Goal: Navigation & Orientation: Find specific page/section

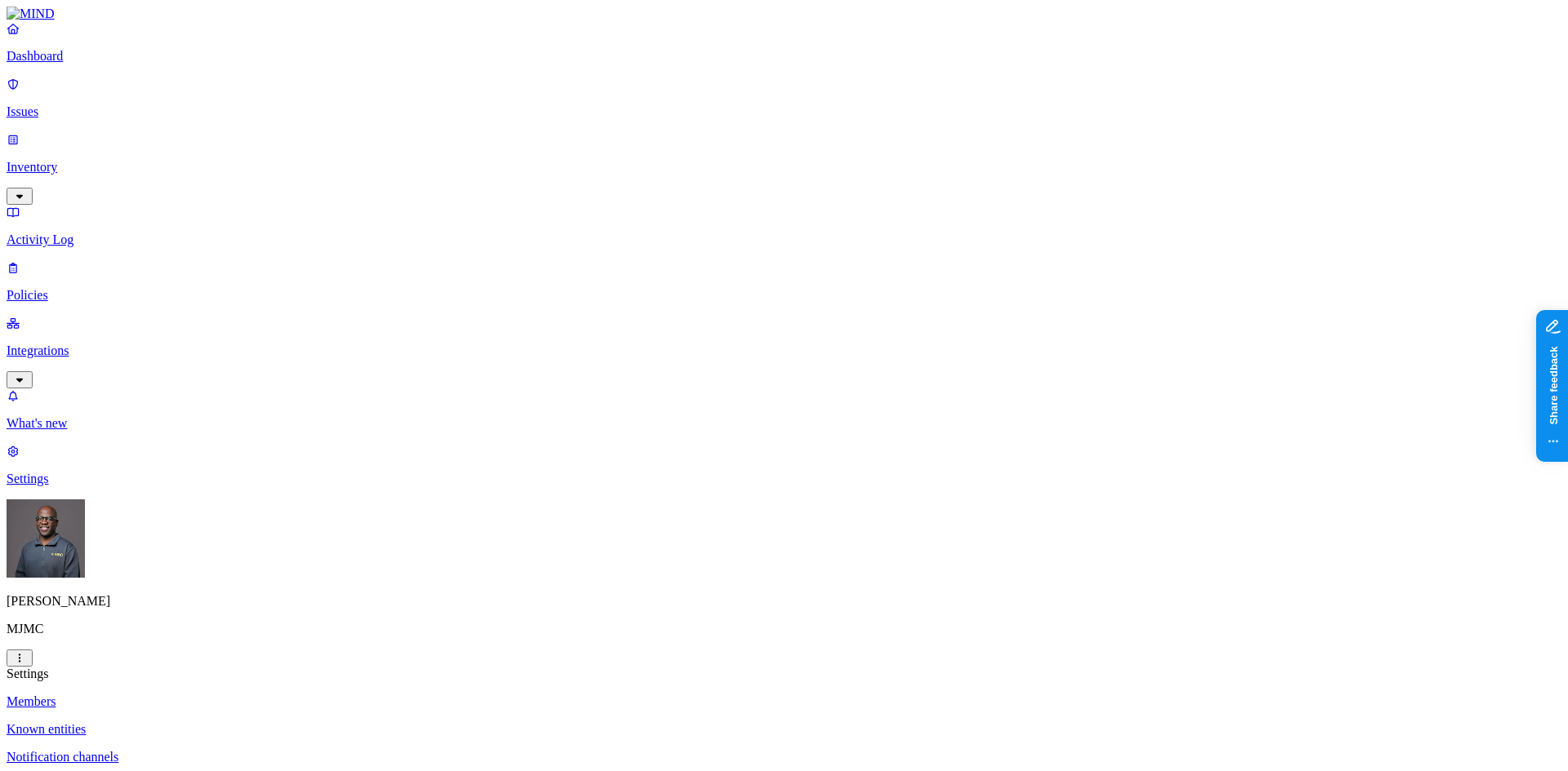
click at [45, 343] on p "Integrations" at bounding box center [784, 350] width 1555 height 14
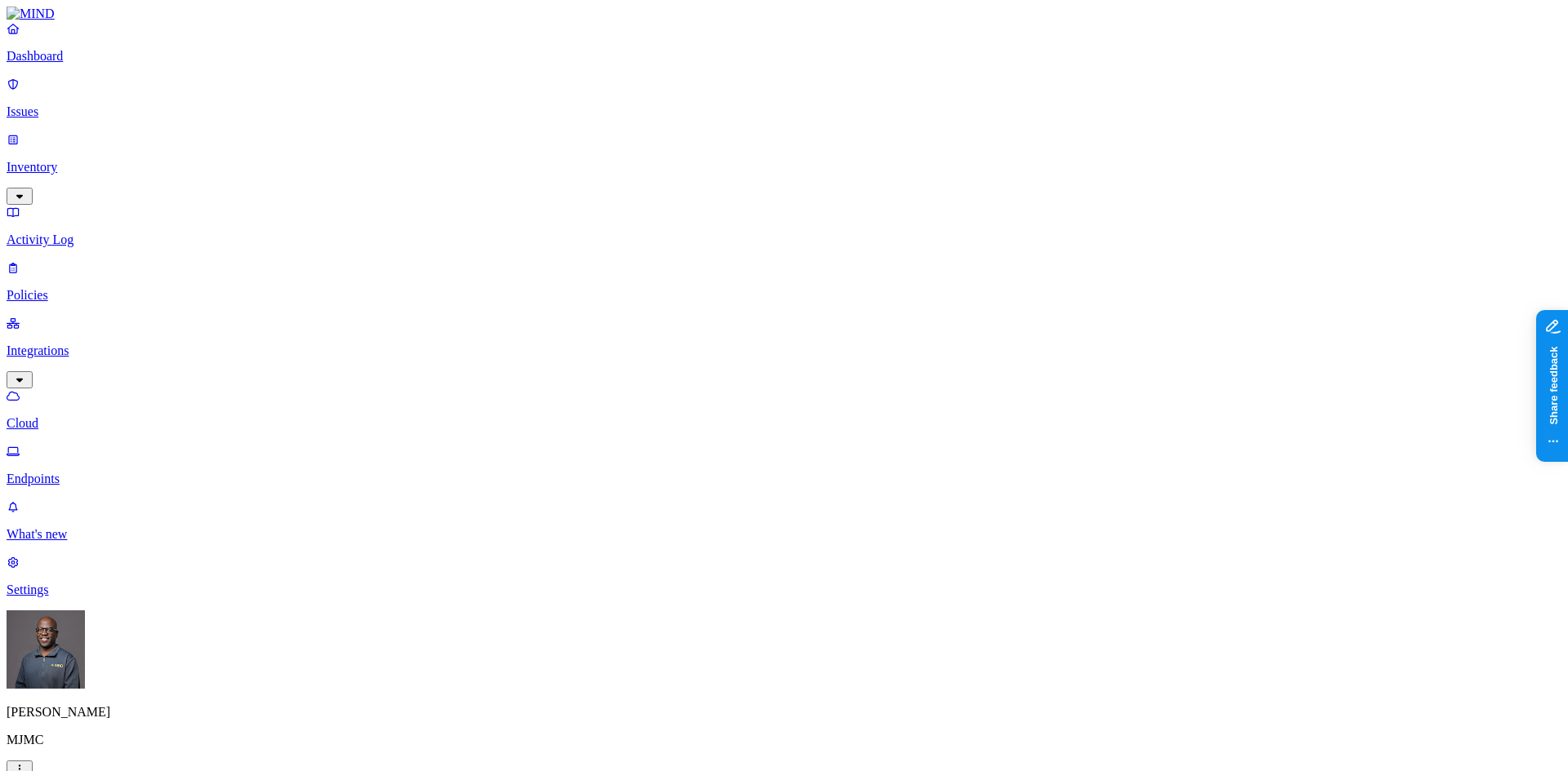
click at [67, 471] on p "Endpoints" at bounding box center [784, 478] width 1555 height 14
click at [156, 747] on html "Dashboard Issues Inventory Activity Log Policies Integrations Cloud Endpoints W…" at bounding box center [784, 525] width 1568 height 1051
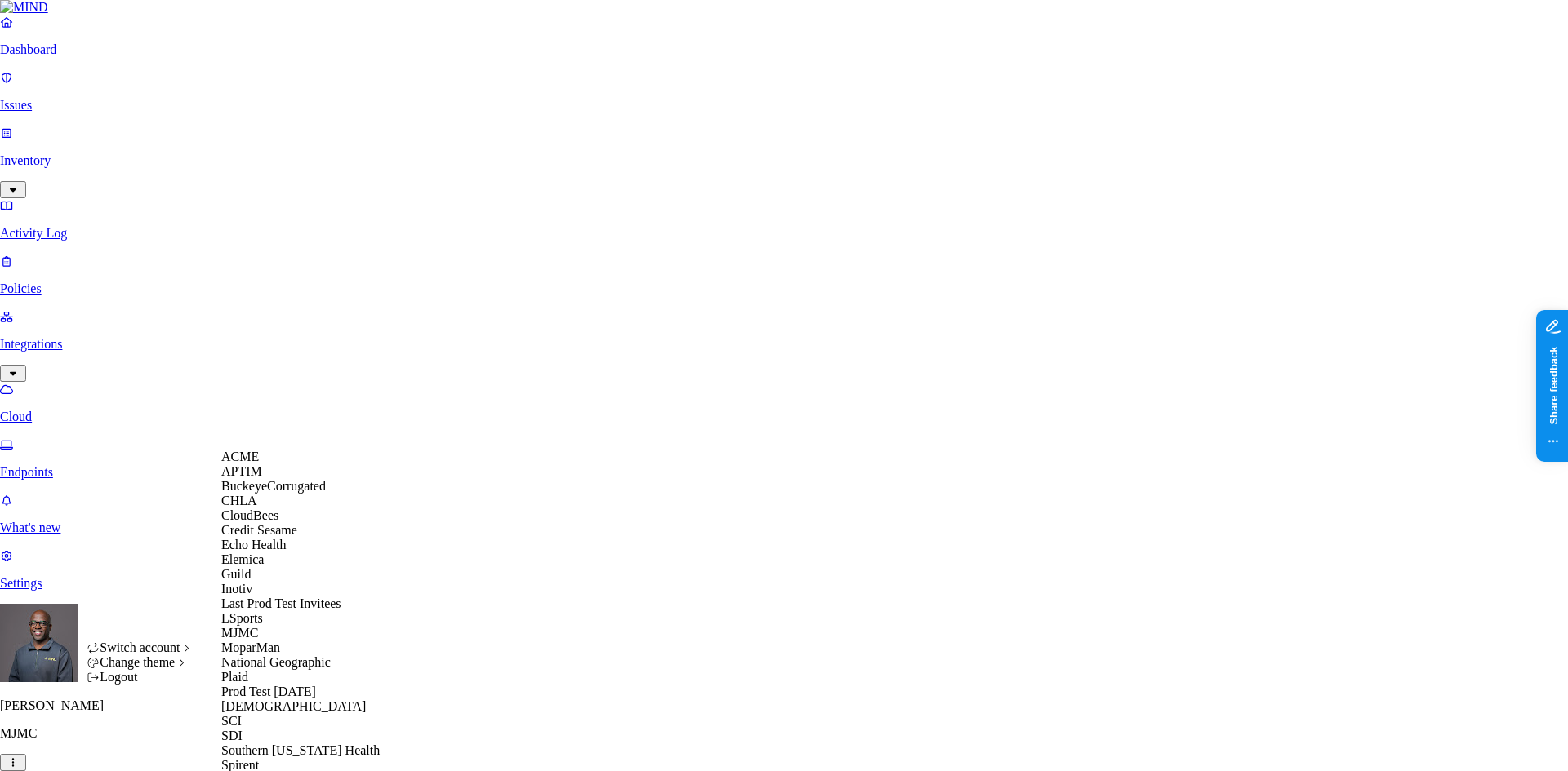
click at [272, 537] on span "Credit Sesame" at bounding box center [259, 530] width 76 height 13
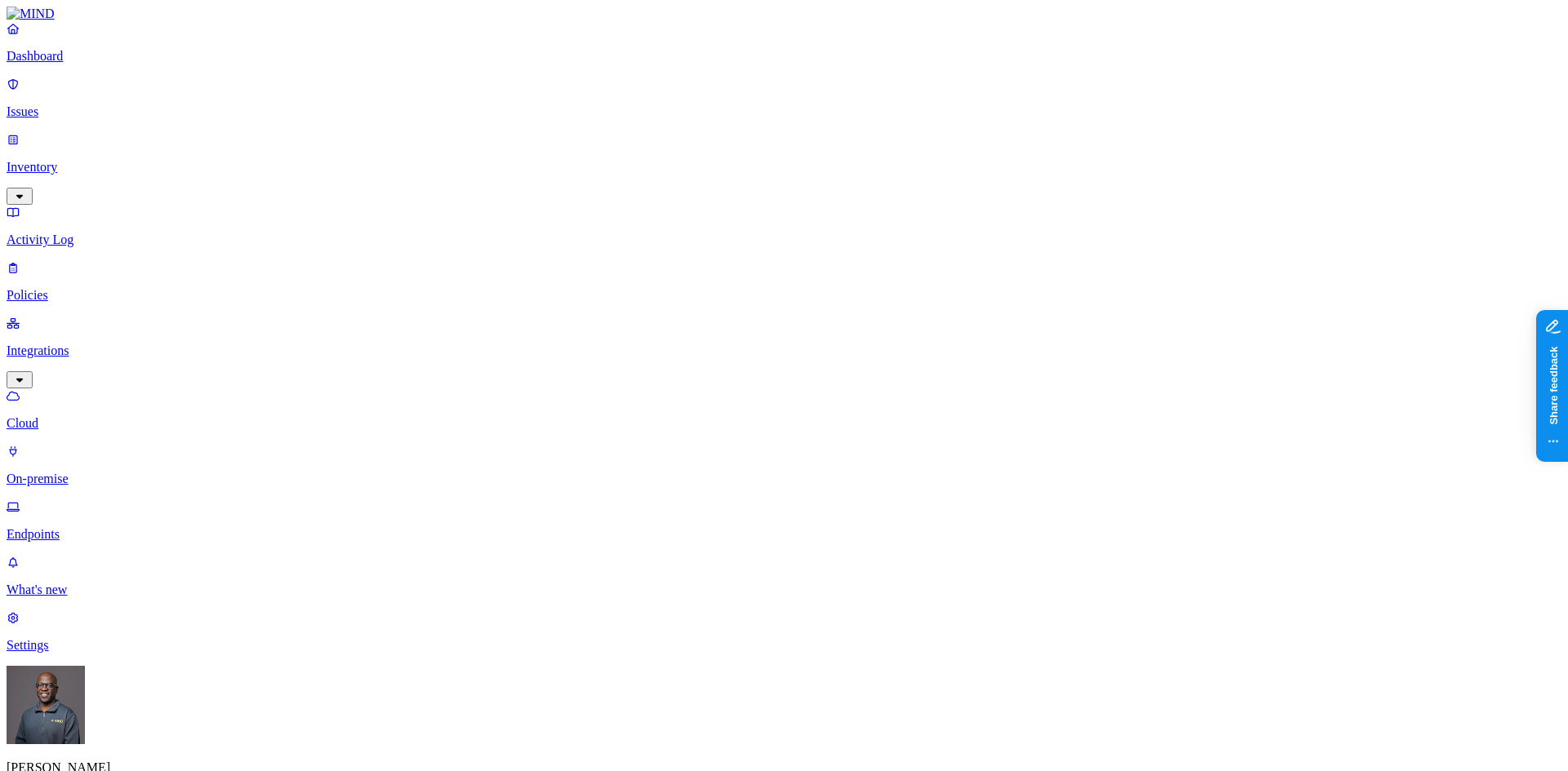
click at [65, 288] on p "Policies" at bounding box center [784, 295] width 1555 height 14
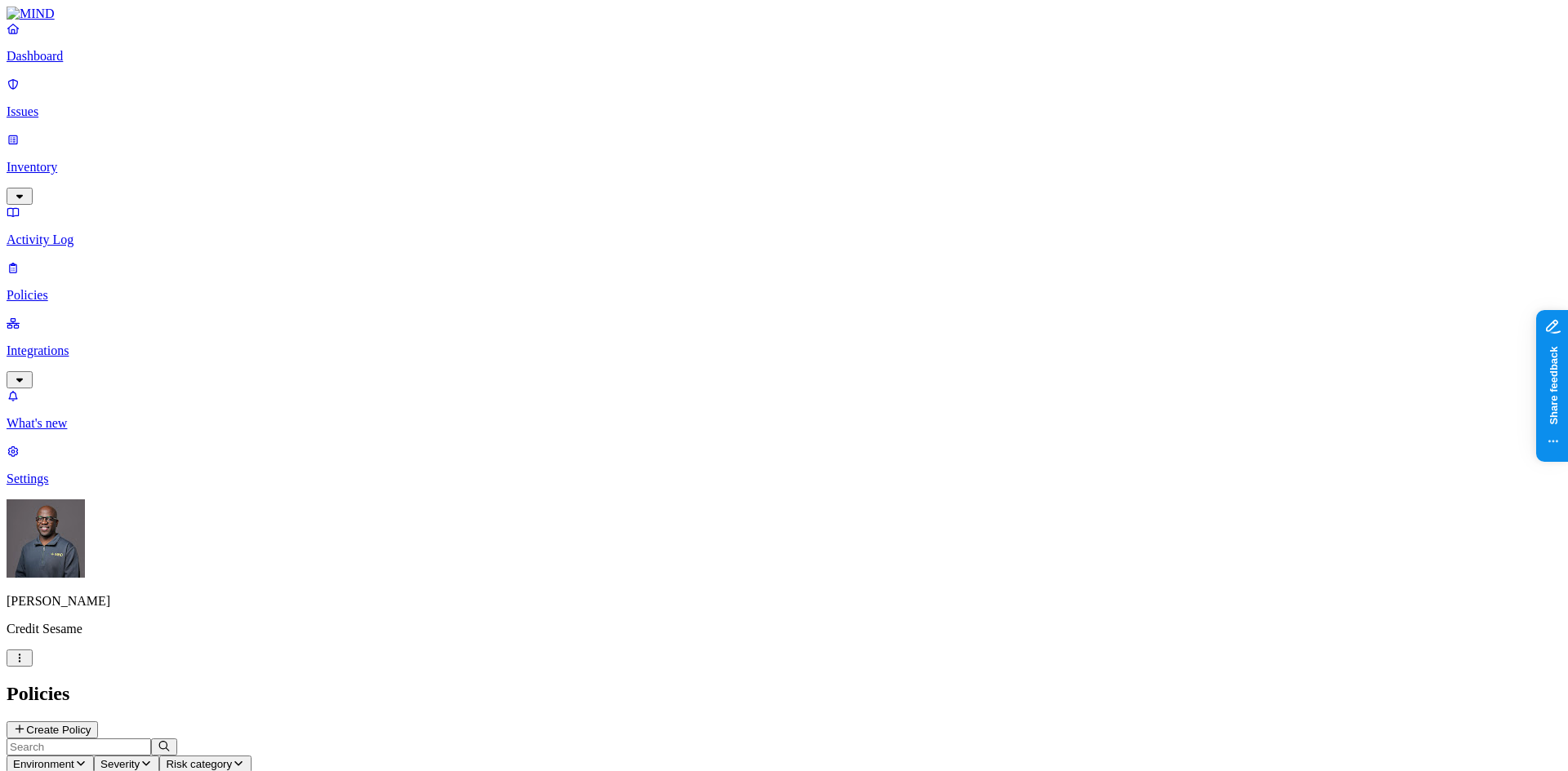
click at [88, 758] on icon "button" at bounding box center [81, 763] width 13 height 11
click at [391, 155] on span "Endpoint" at bounding box center [387, 162] width 48 height 13
drag, startPoint x: 686, startPoint y: 355, endPoint x: 954, endPoint y: 221, distance: 299.6
click at [67, 105] on p "Issues" at bounding box center [784, 111] width 1555 height 14
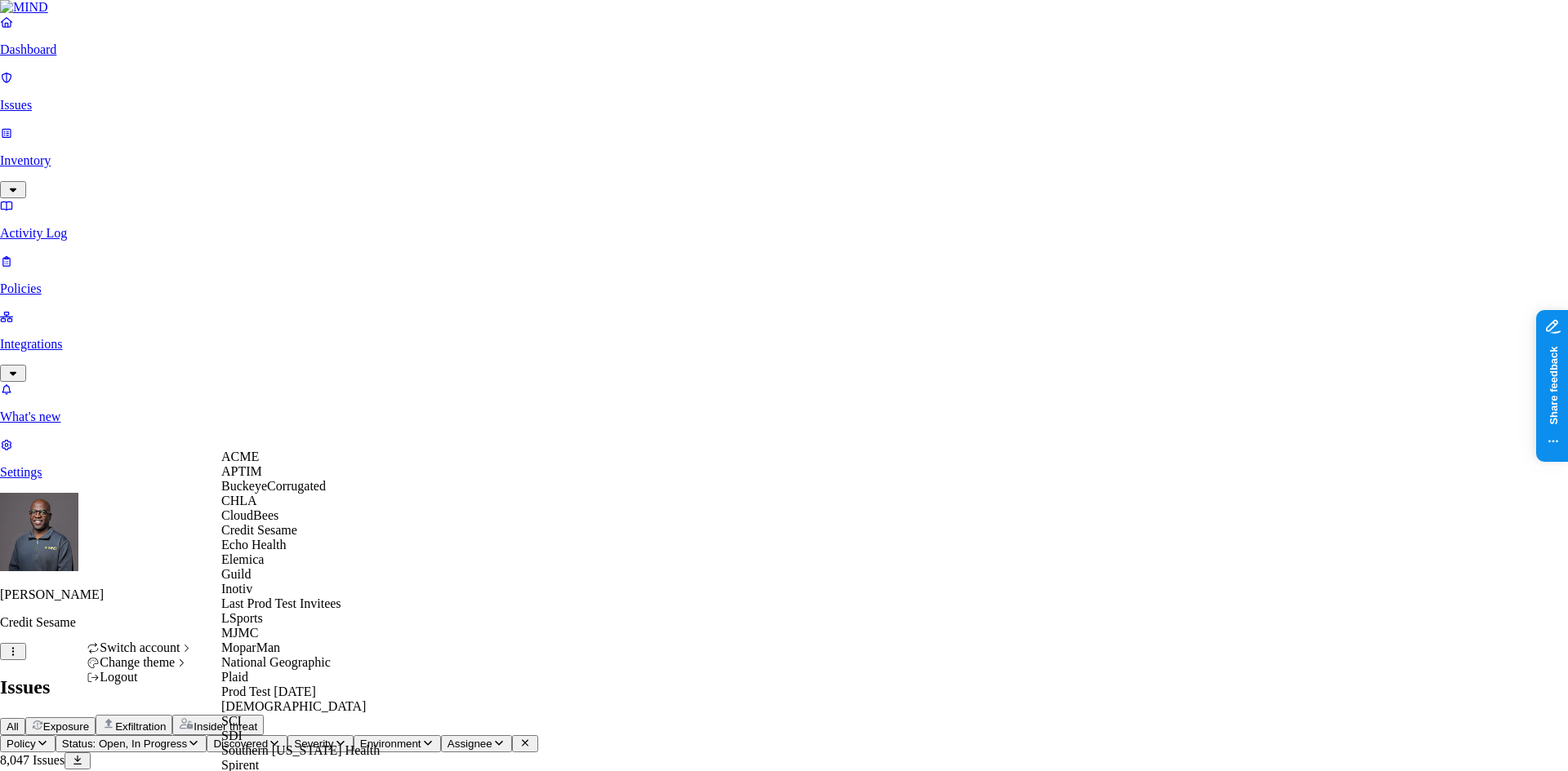
click at [262, 551] on span "Echo Health" at bounding box center [254, 545] width 66 height 13
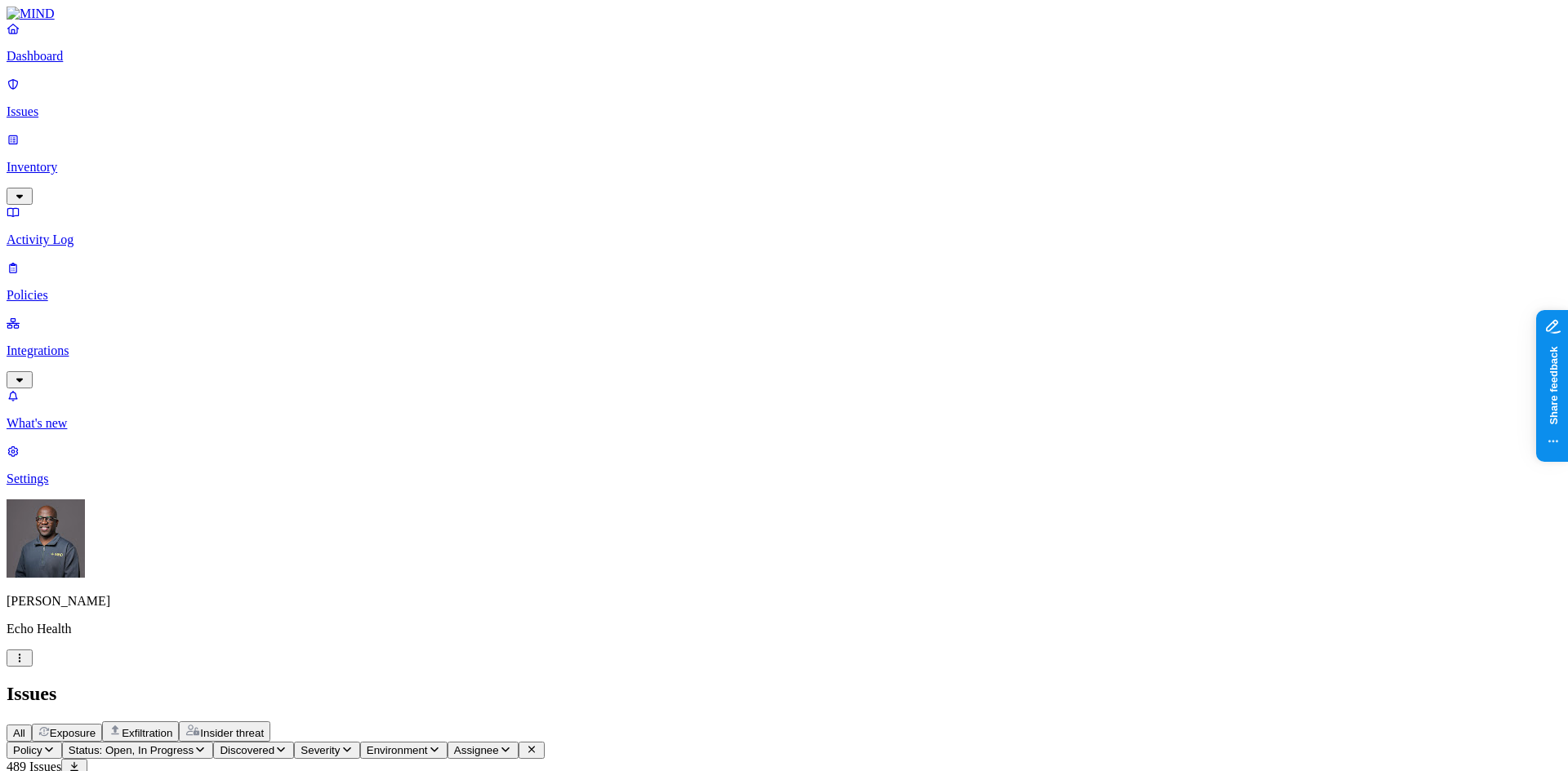
click at [93, 343] on p "Integrations" at bounding box center [784, 350] width 1555 height 14
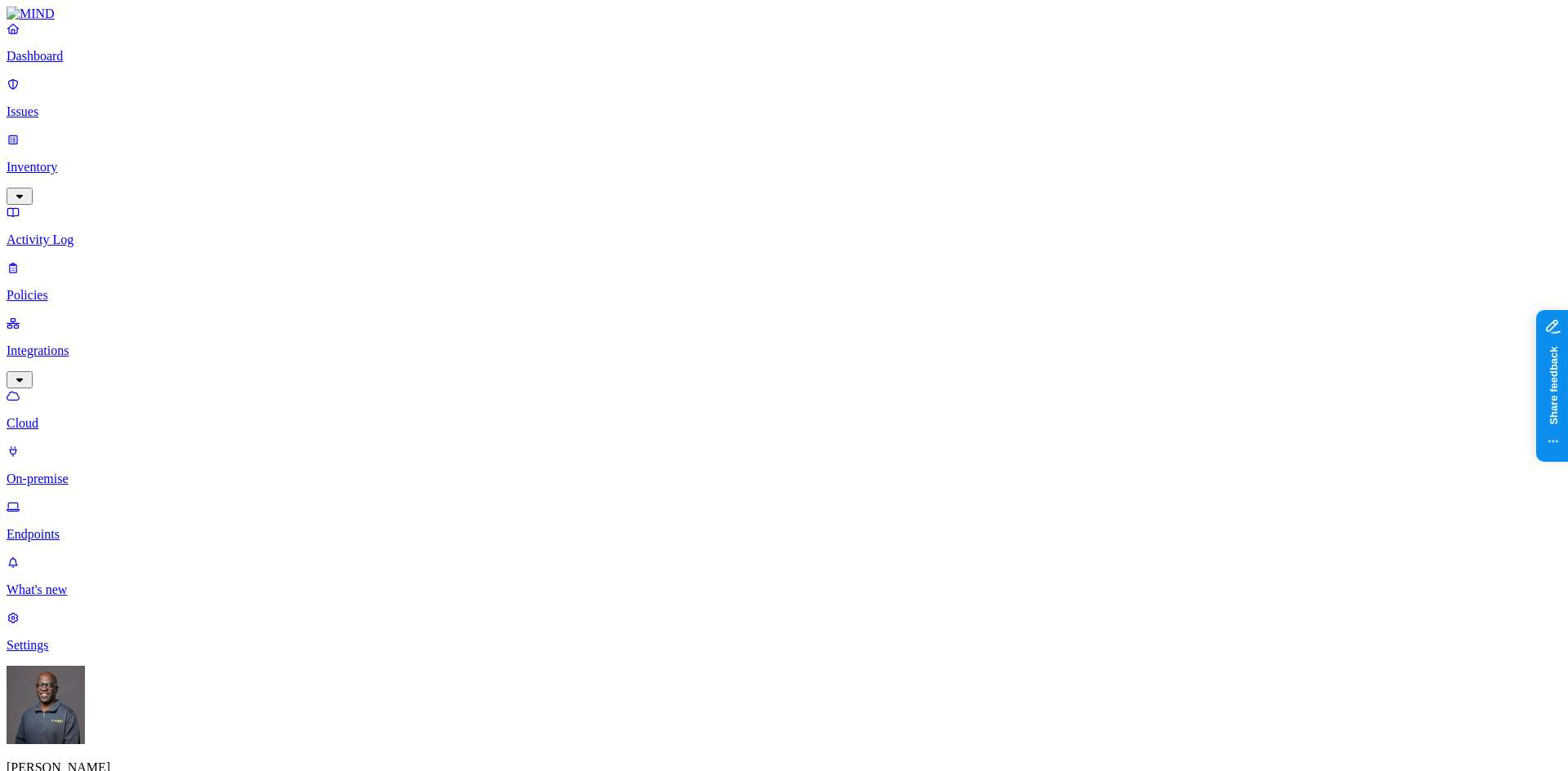
click at [78, 471] on p "On-premise" at bounding box center [784, 478] width 1555 height 14
click at [83, 471] on p "On-premise" at bounding box center [784, 478] width 1555 height 14
click at [71, 417] on p "Cloud" at bounding box center [784, 423] width 1555 height 14
click at [103, 471] on p "On-premise" at bounding box center [784, 478] width 1555 height 14
click at [88, 527] on p "Endpoints" at bounding box center [784, 534] width 1555 height 14
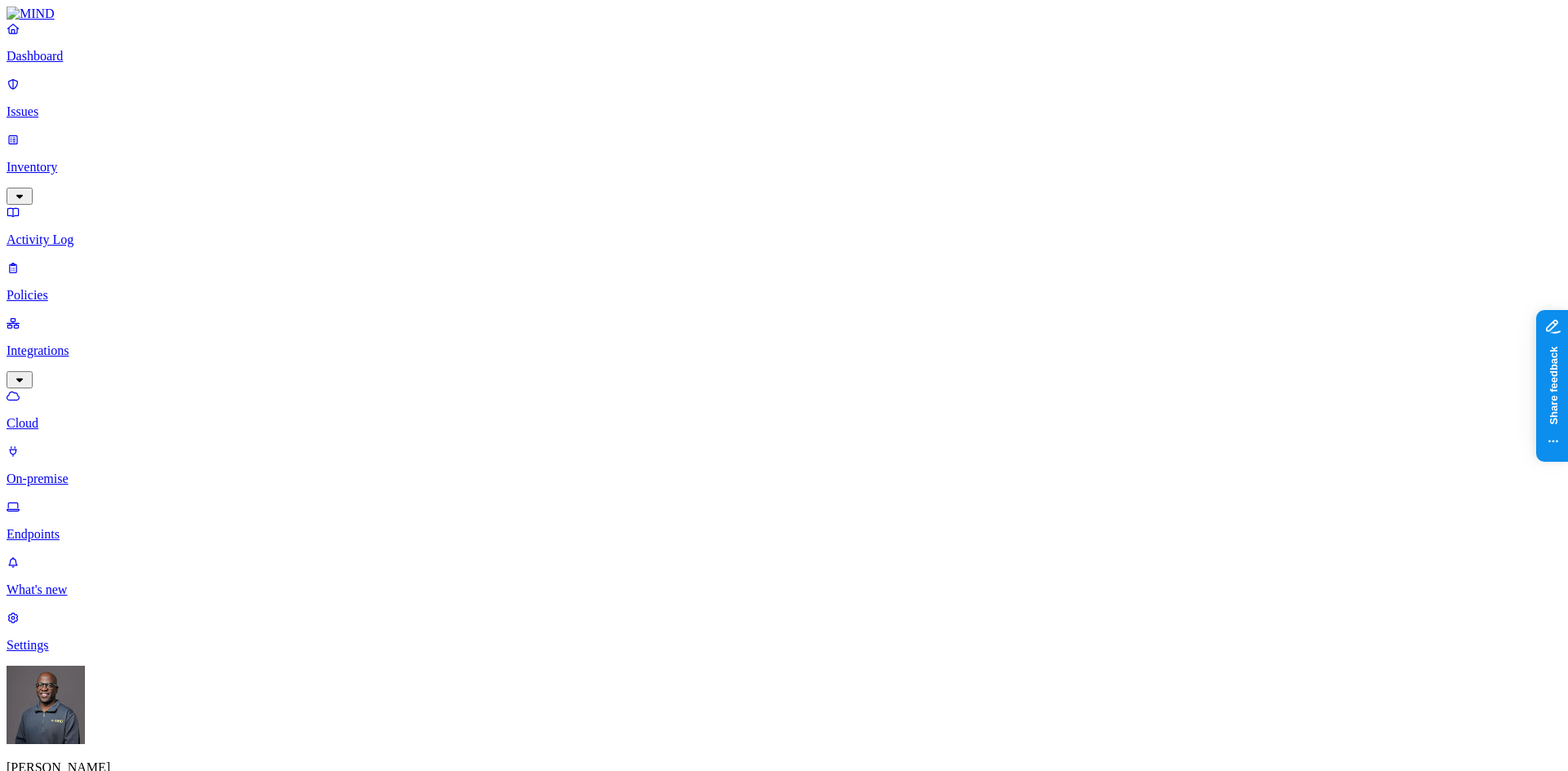
click at [66, 104] on p "Issues" at bounding box center [784, 111] width 1555 height 14
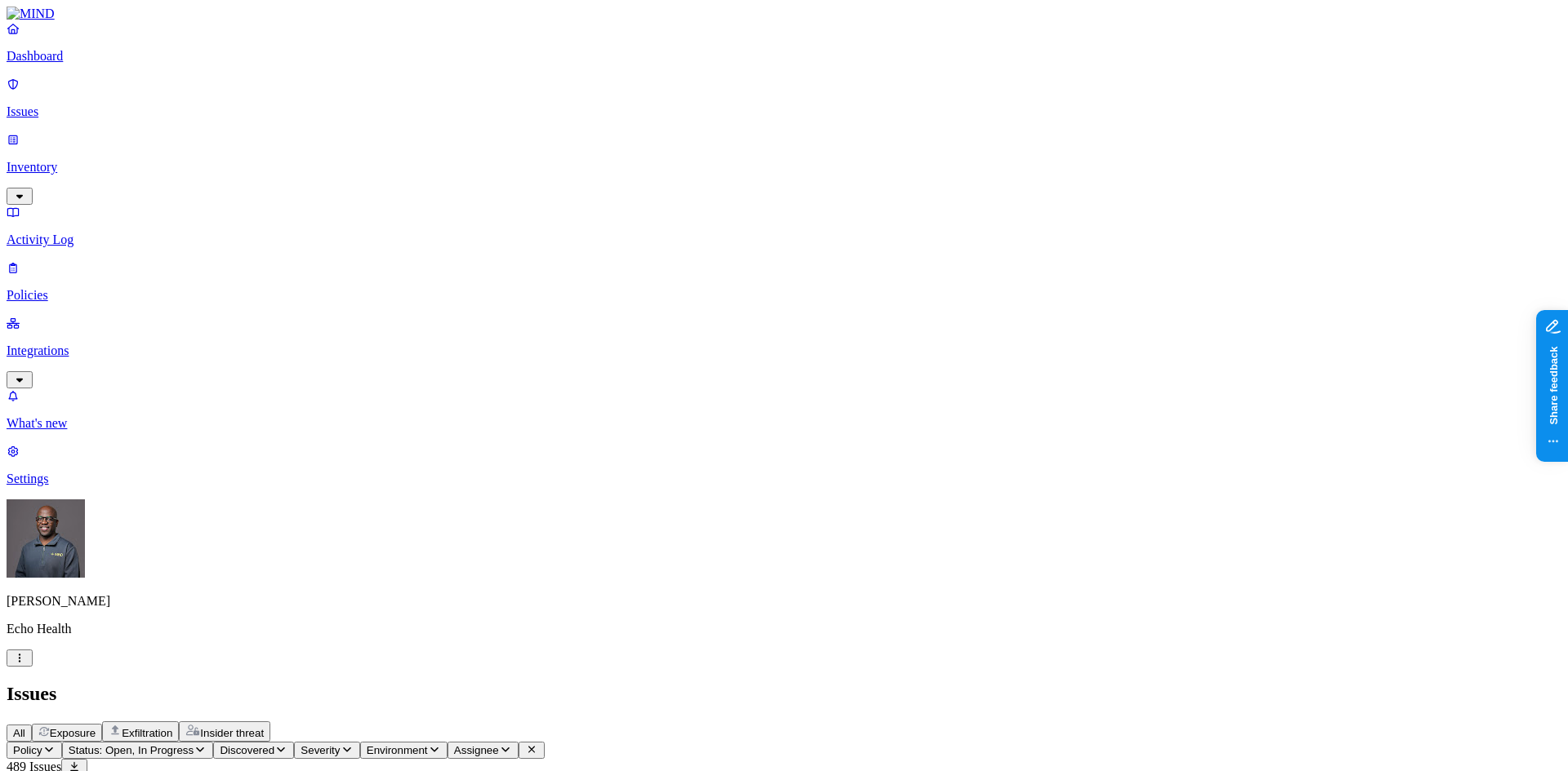
click at [102, 724] on button "Exposure" at bounding box center [67, 732] width 70 height 18
click at [173, 727] on span "Exfiltration" at bounding box center [147, 733] width 51 height 13
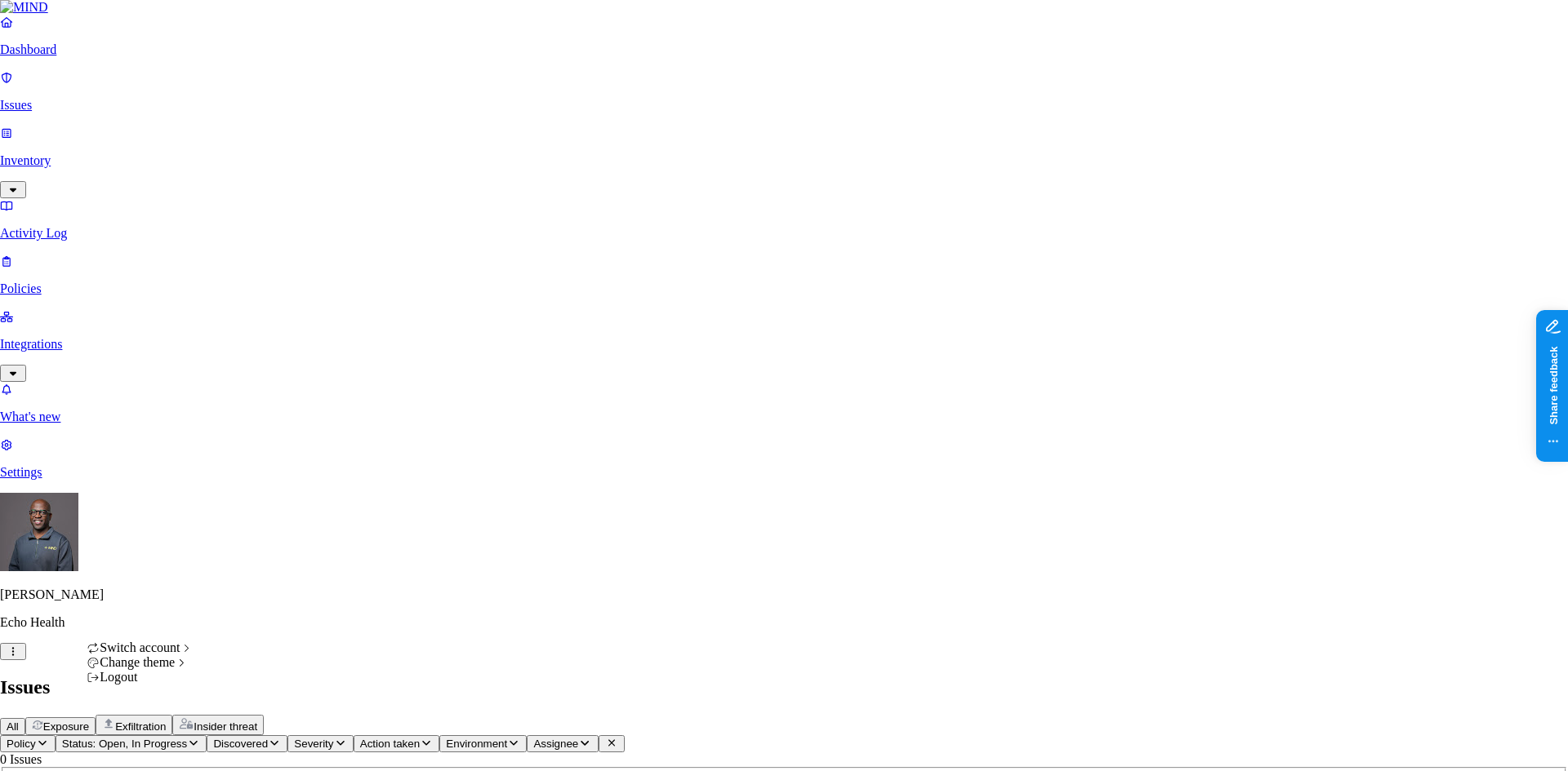
click at [152, 748] on html "Dashboard Issues Inventory Activity Log Policies Integrations What's new 1 Sett…" at bounding box center [784, 513] width 1568 height 1025
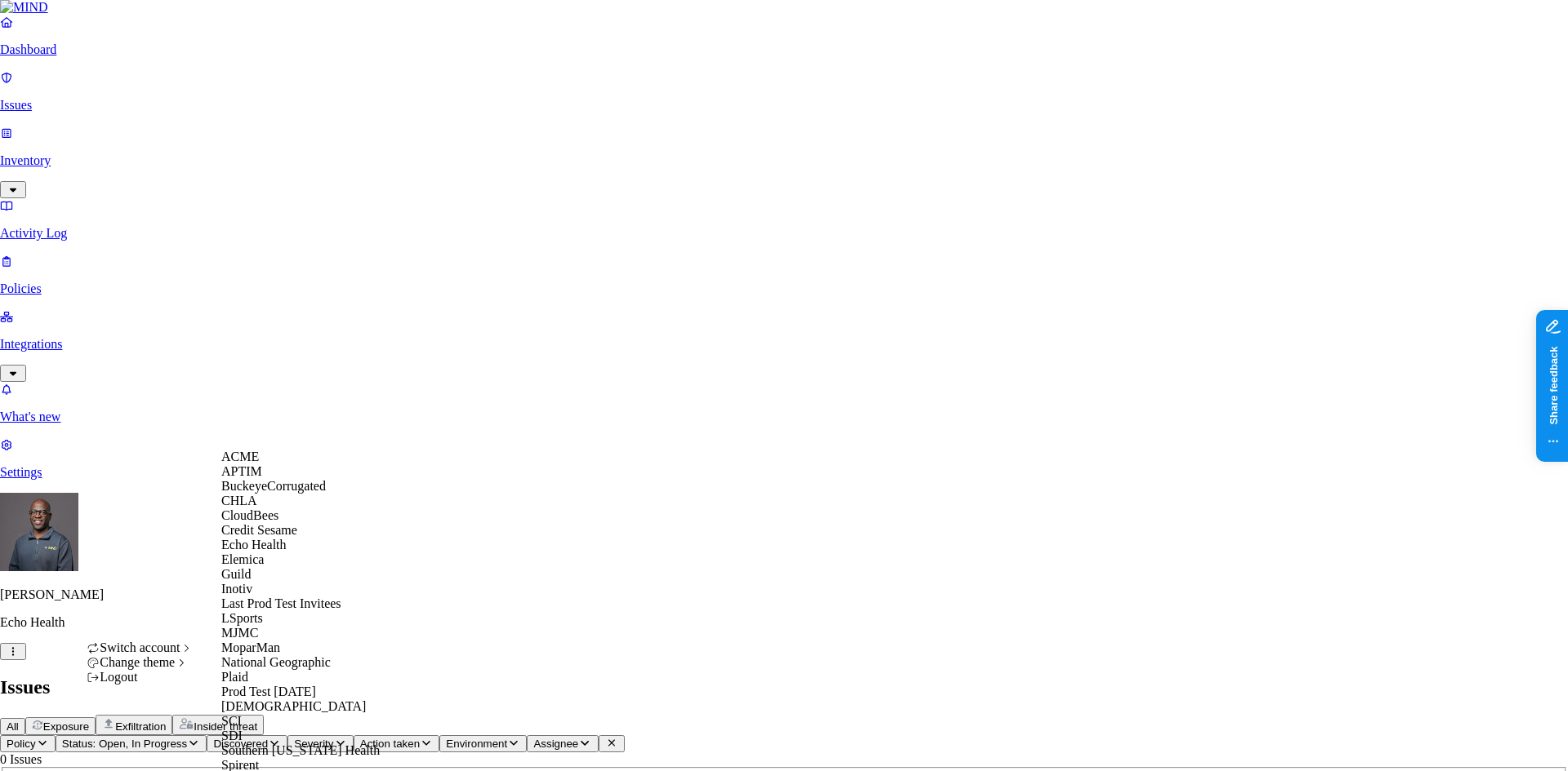
click at [261, 566] on span "Elemica" at bounding box center [243, 559] width 42 height 13
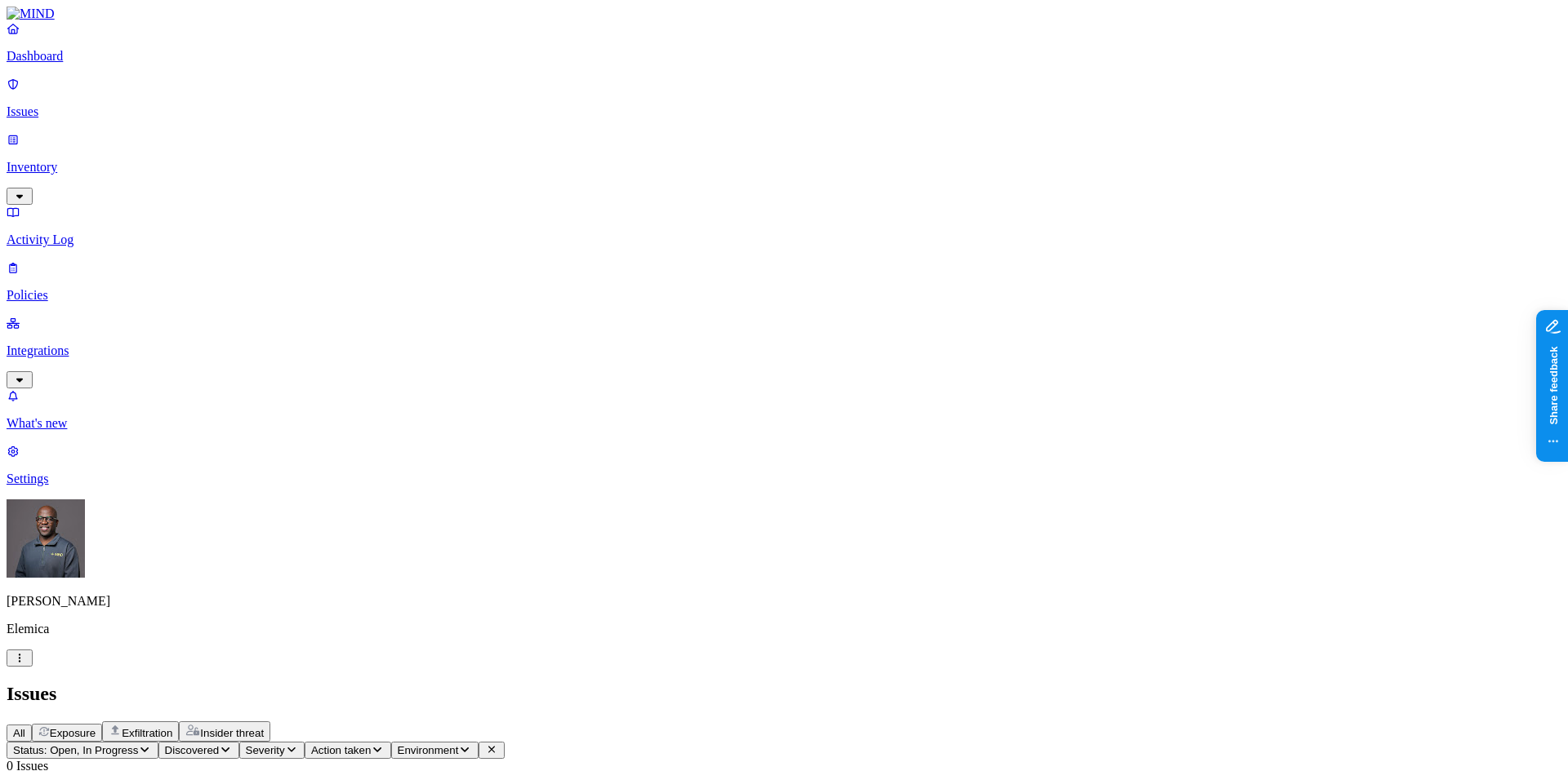
click at [93, 343] on p "Integrations" at bounding box center [784, 350] width 1555 height 14
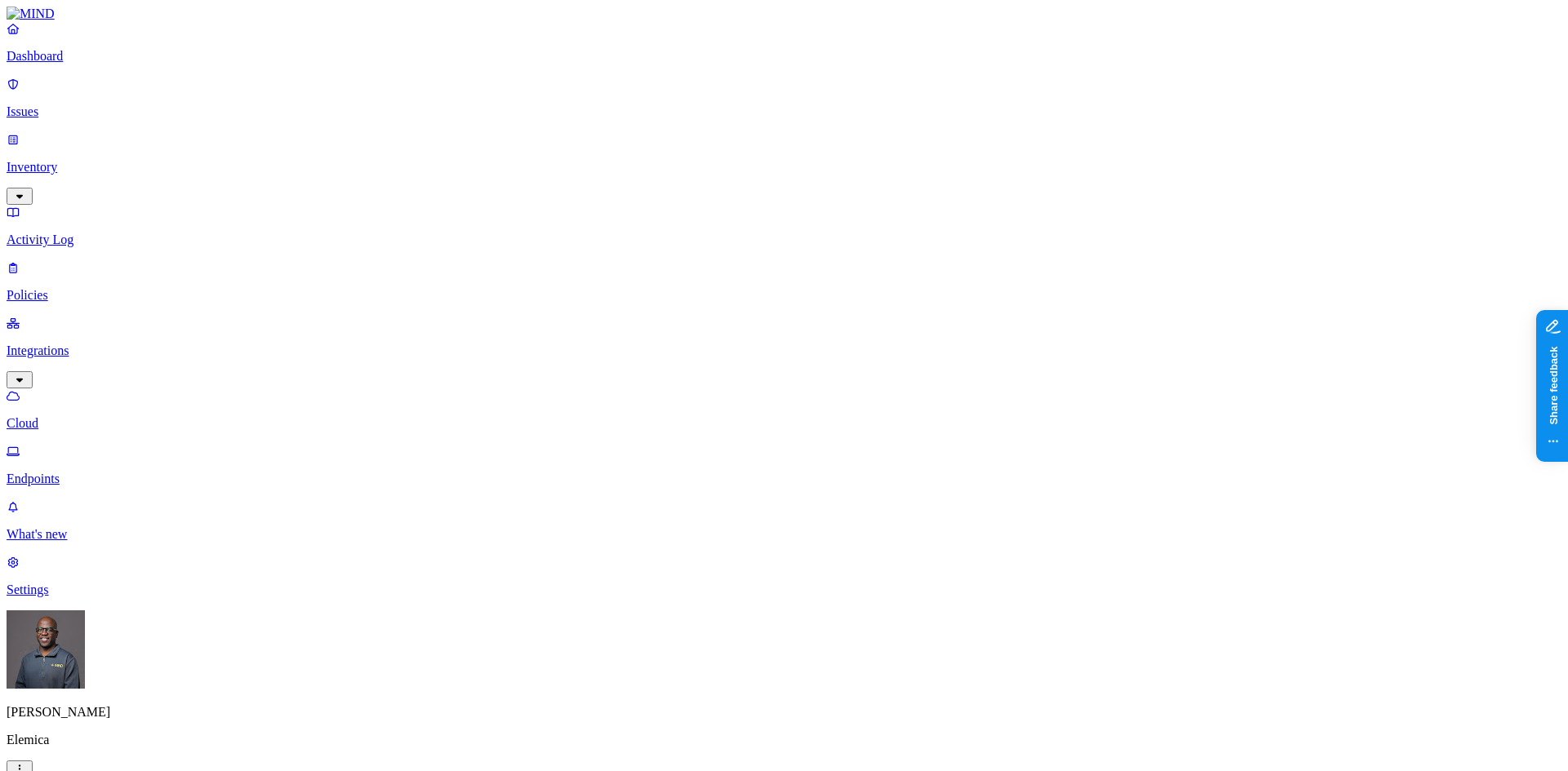
click at [75, 471] on p "Endpoints" at bounding box center [784, 478] width 1555 height 14
click at [81, 417] on p "Cloud" at bounding box center [784, 423] width 1555 height 14
click at [157, 747] on html "Dashboard Issues Inventory Activity Log Policies Integrations Cloud Endpoints W…" at bounding box center [784, 525] width 1568 height 1051
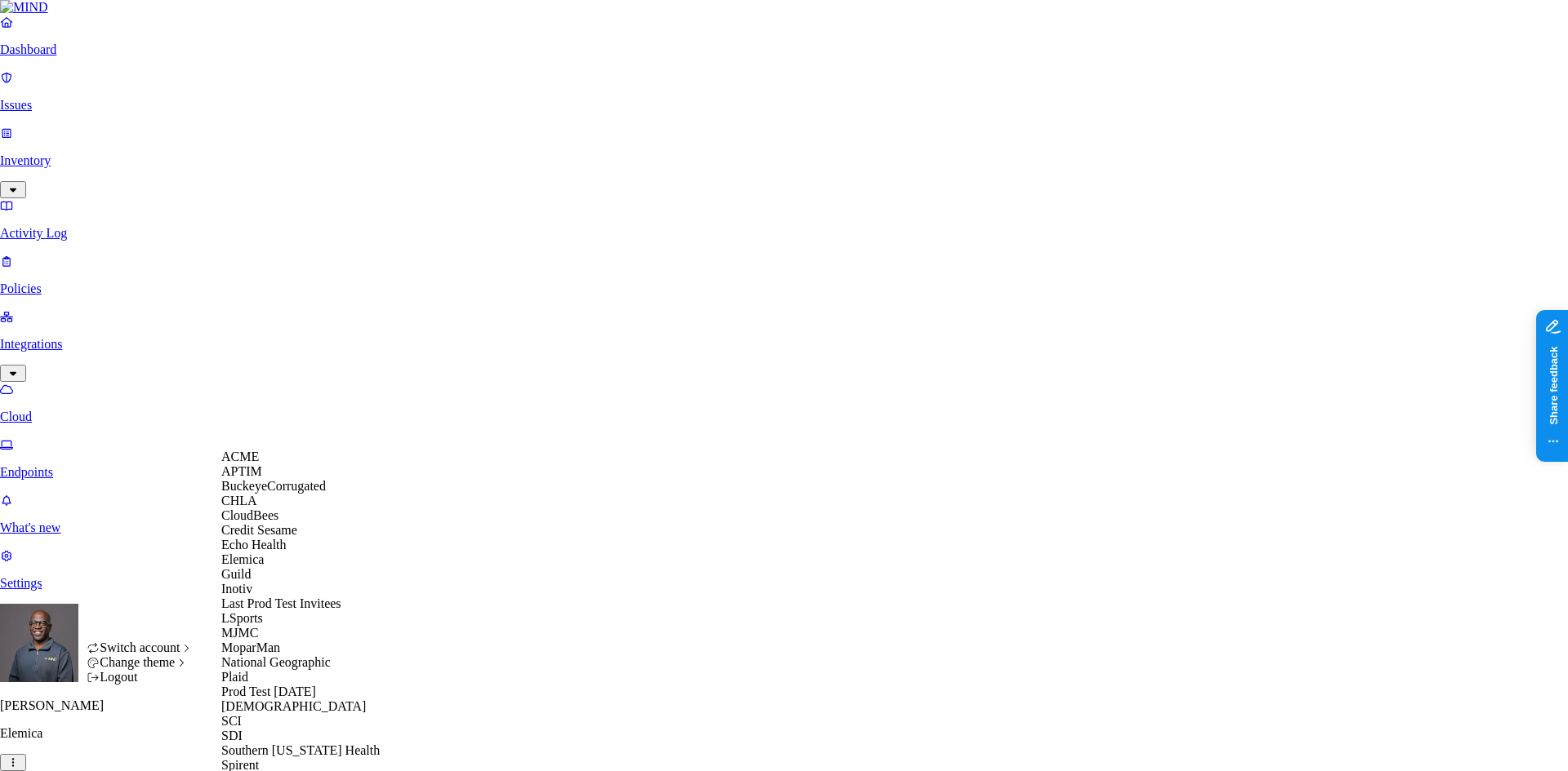
click at [251, 493] on span "BuckeyeCorrugated" at bounding box center [274, 486] width 104 height 13
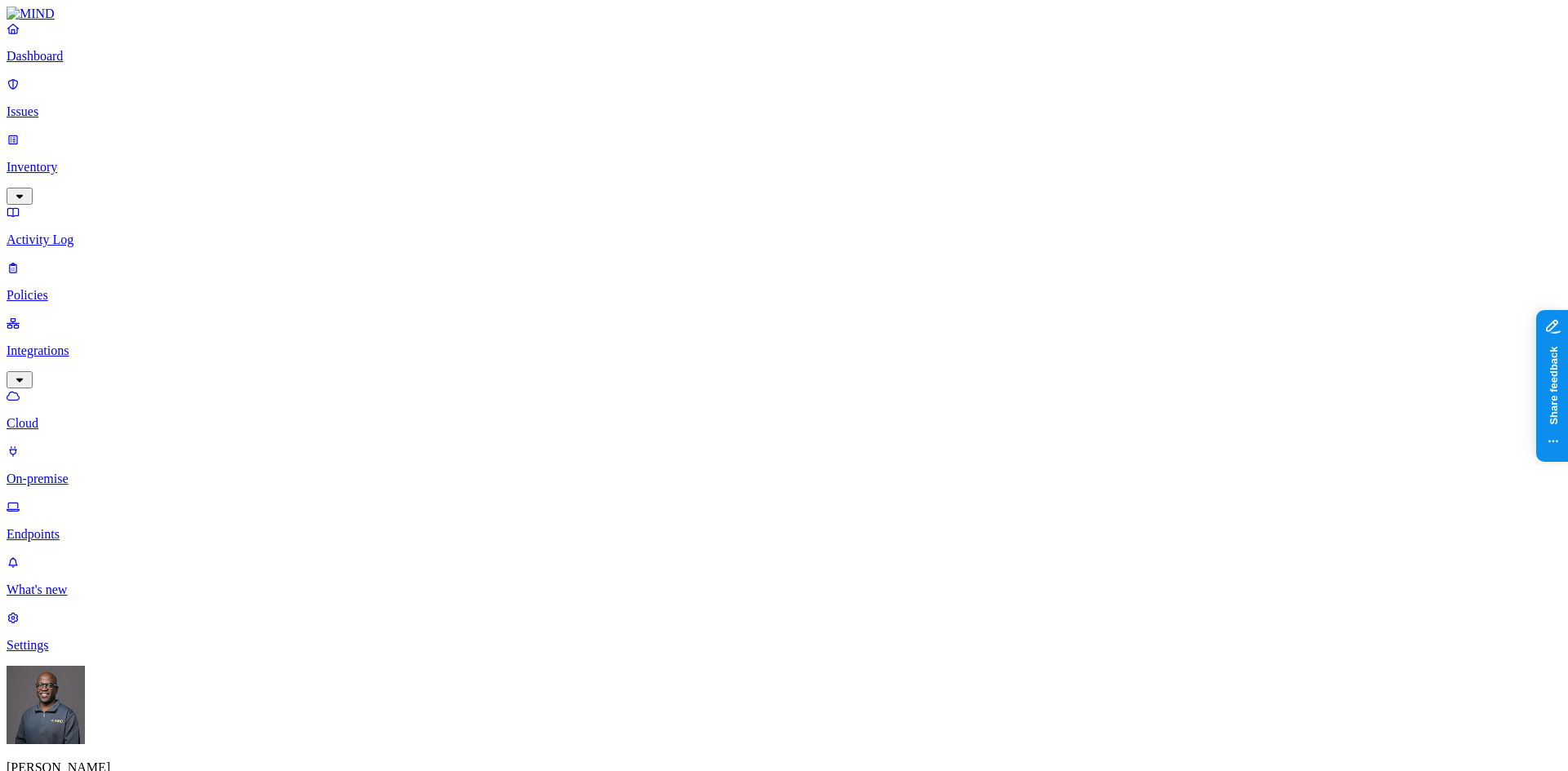
click at [81, 471] on p "On-premise" at bounding box center [784, 478] width 1555 height 14
click at [57, 160] on p "Inventory" at bounding box center [784, 167] width 1555 height 14
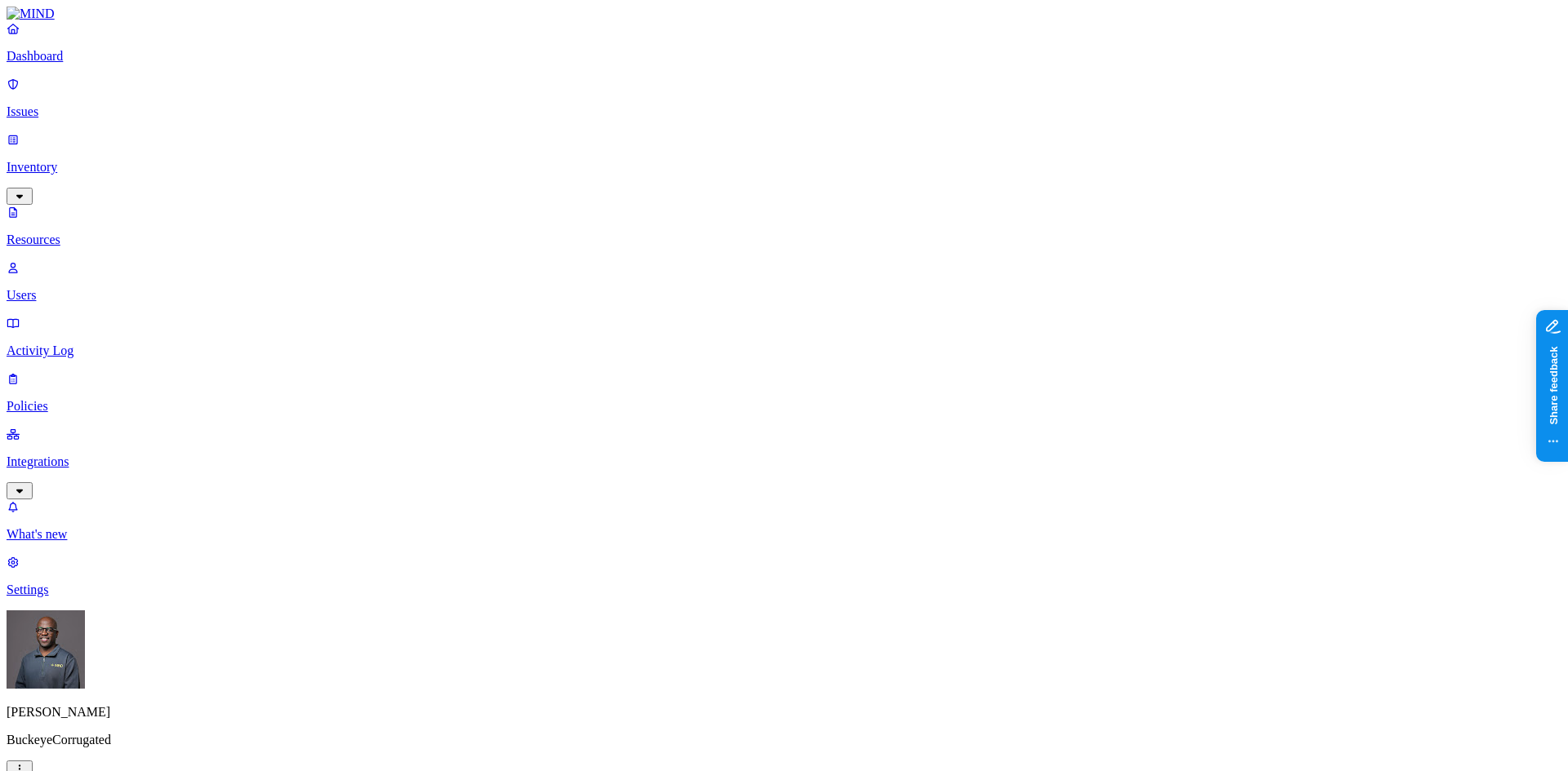
scroll to position [366, 0]
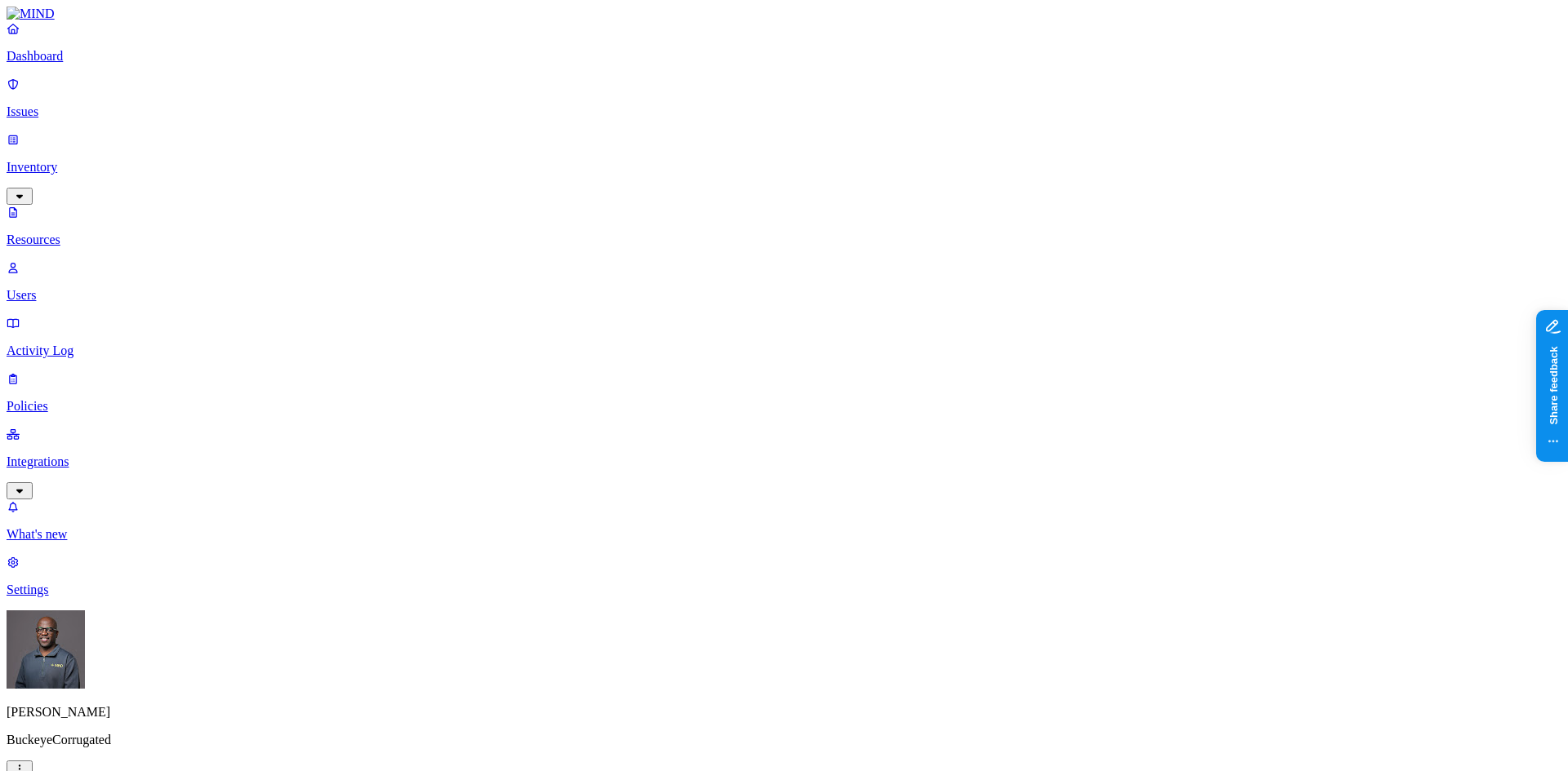
click at [83, 288] on p "Users" at bounding box center [784, 295] width 1555 height 14
drag, startPoint x: 645, startPoint y: 85, endPoint x: 928, endPoint y: 35, distance: 287.4
click at [67, 455] on p "Integrations" at bounding box center [784, 461] width 1555 height 14
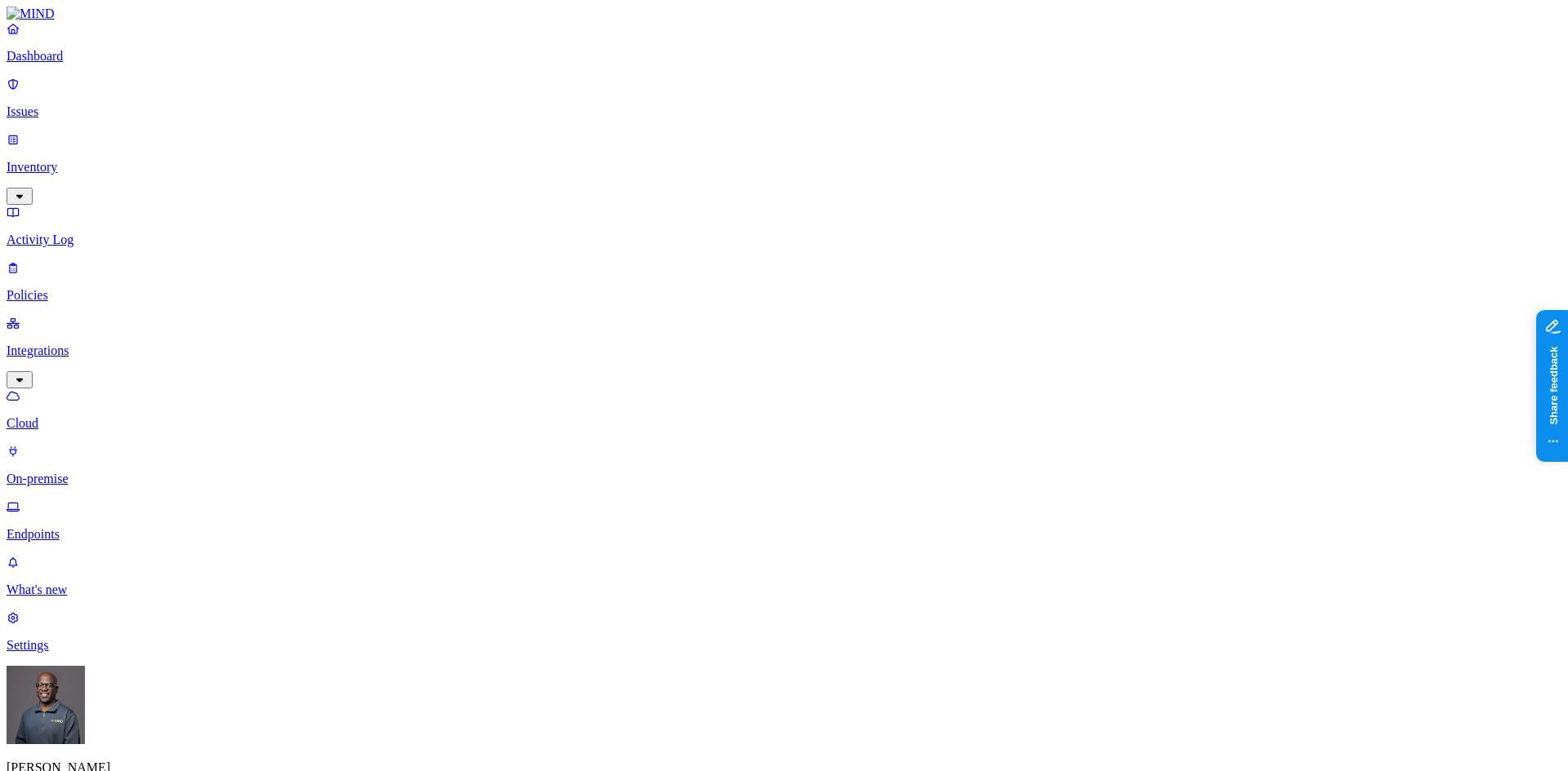
click at [95, 471] on p "On-premise" at bounding box center [784, 478] width 1555 height 14
click at [73, 527] on p "Endpoints" at bounding box center [784, 534] width 1555 height 14
